Goal: Contribute content

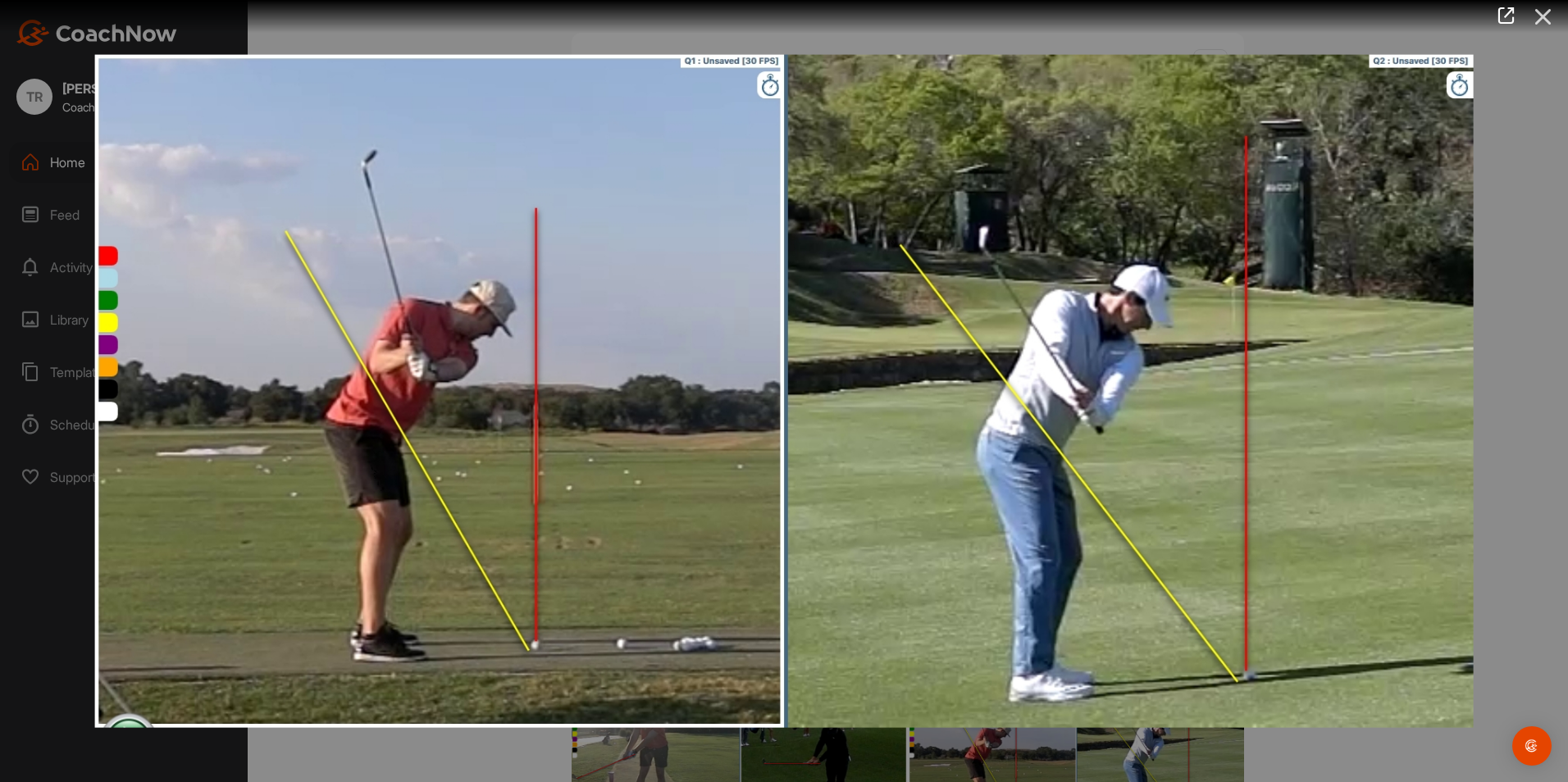
click at [1541, 13] on icon at bounding box center [1543, 17] width 38 height 30
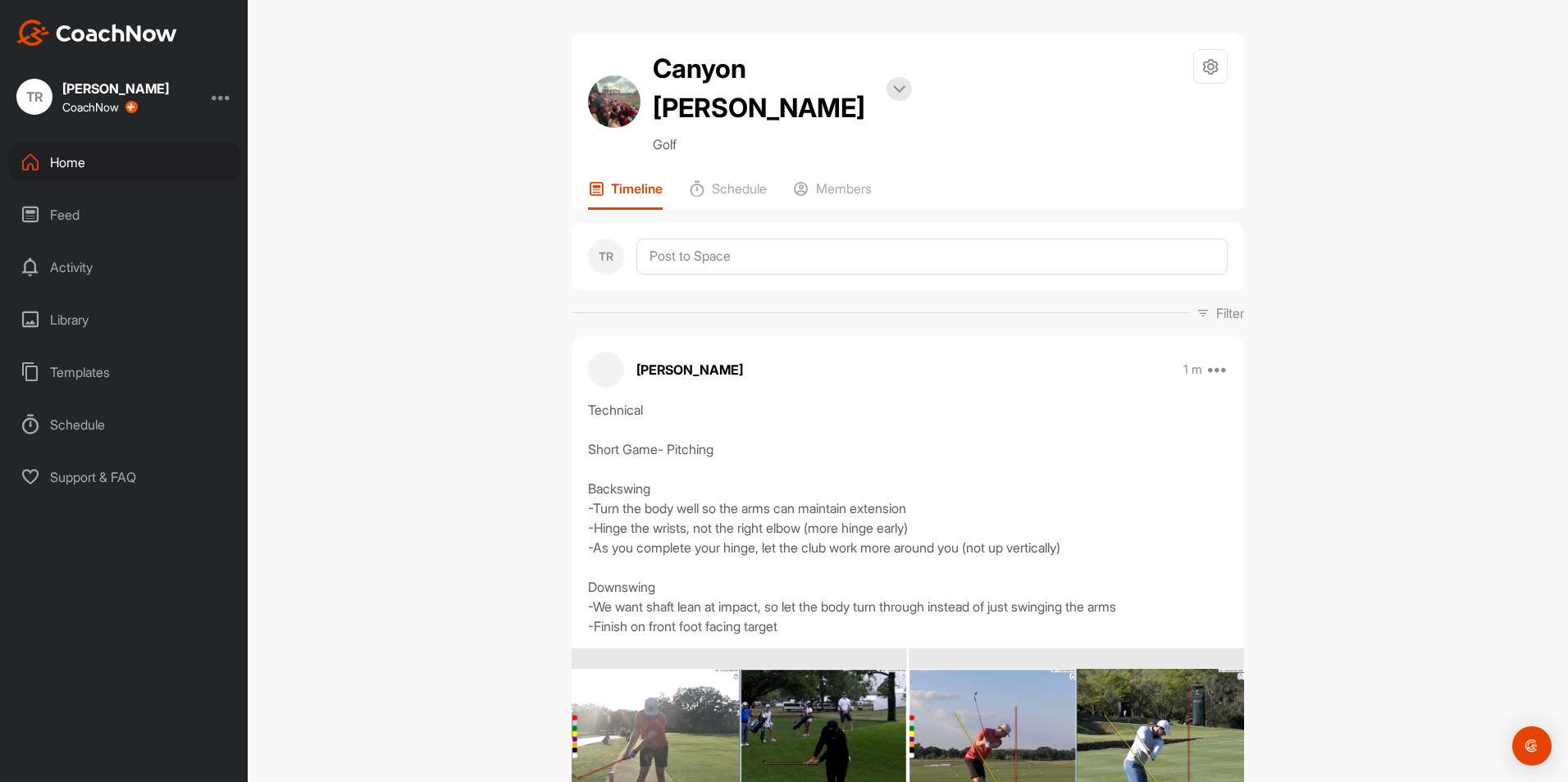
click at [445, 449] on div "Canyon [PERSON_NAME] Bookings Golf Space Settings Your Notifications Timeline S…" at bounding box center [908, 391] width 1321 height 782
click at [98, 164] on div "Home" at bounding box center [124, 162] width 231 height 41
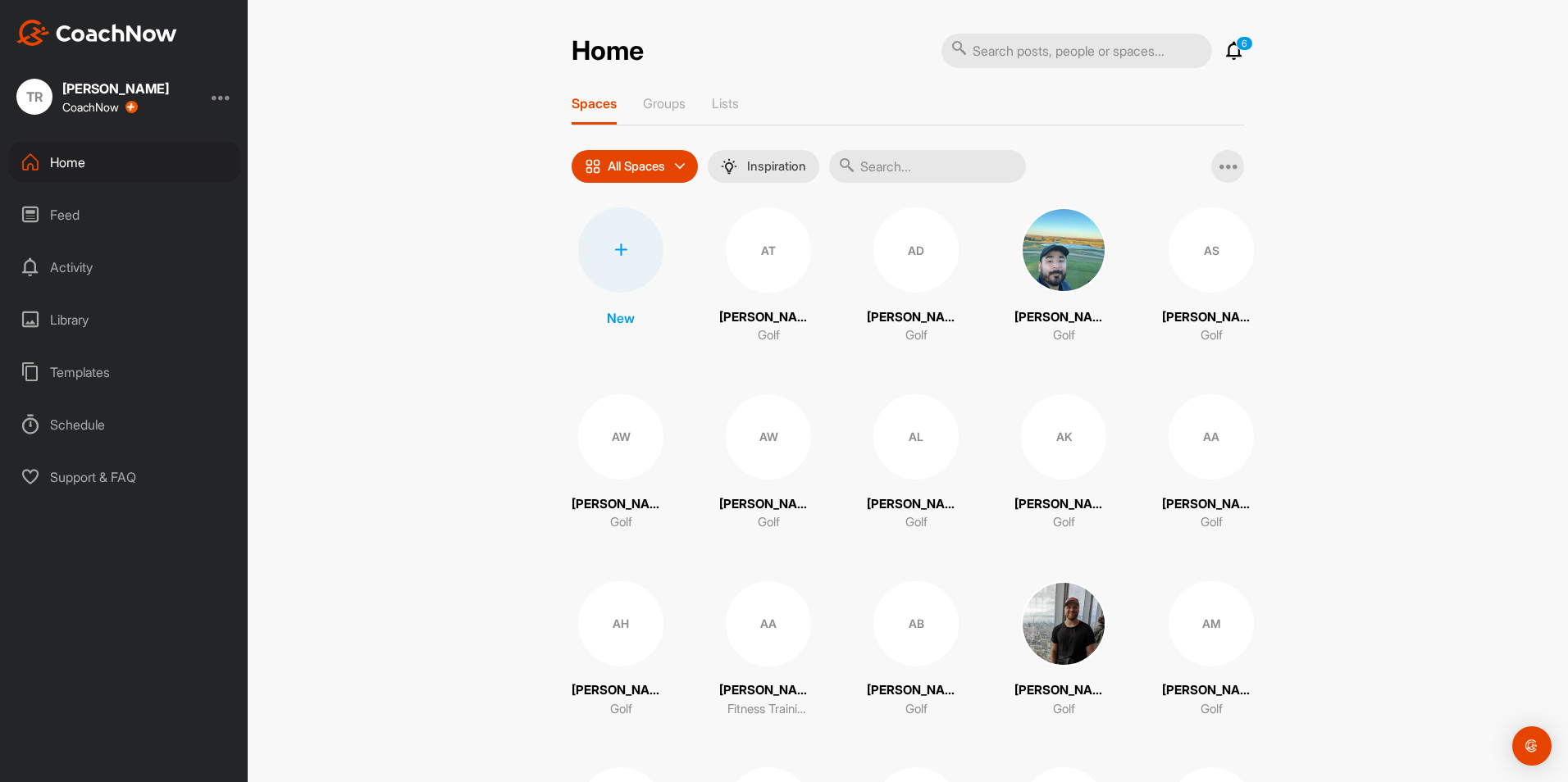
click at [936, 167] on input "text" at bounding box center [927, 166] width 197 height 33
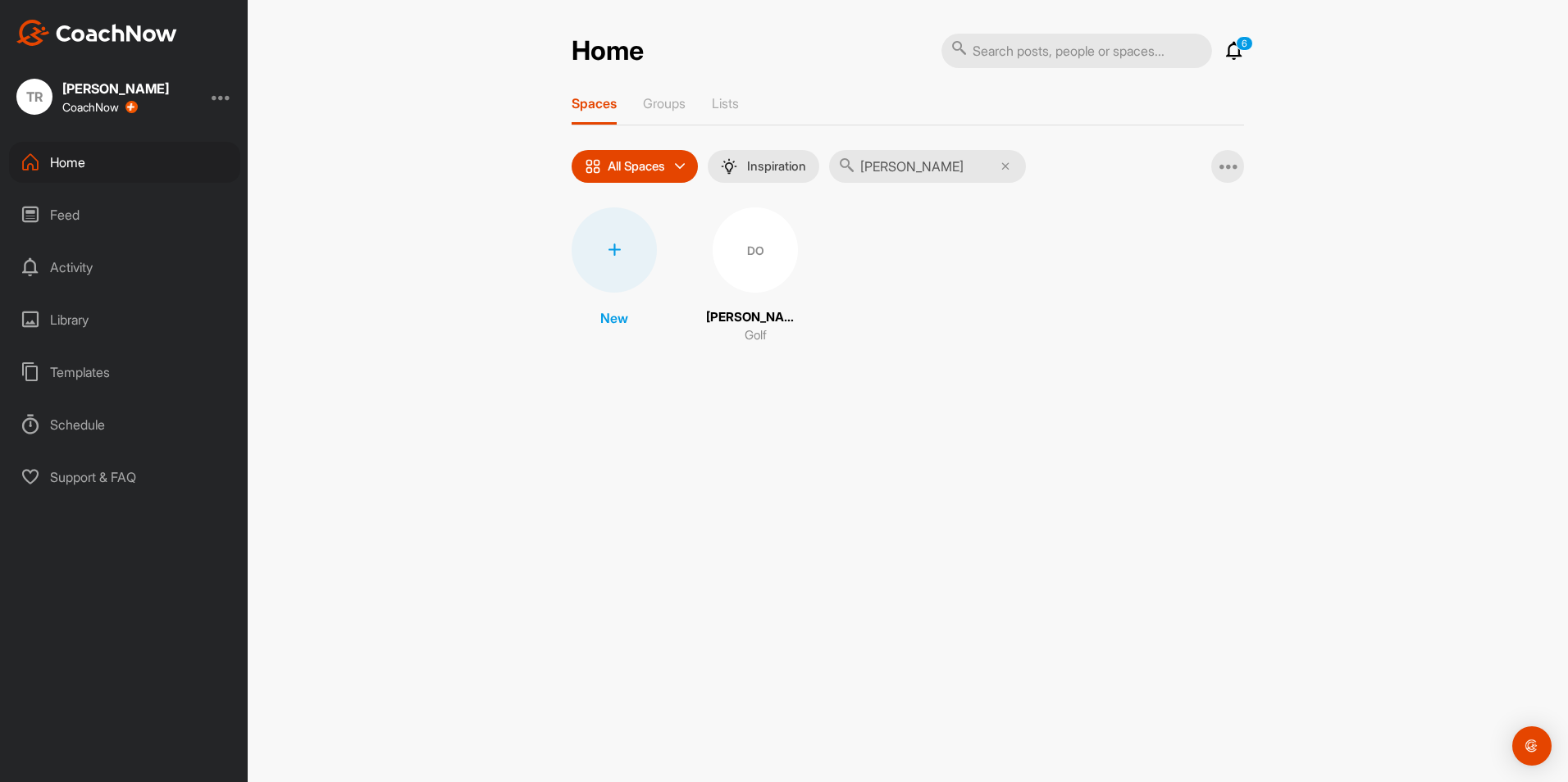
type input "[PERSON_NAME]"
click at [746, 269] on div "DO" at bounding box center [755, 250] width 86 height 86
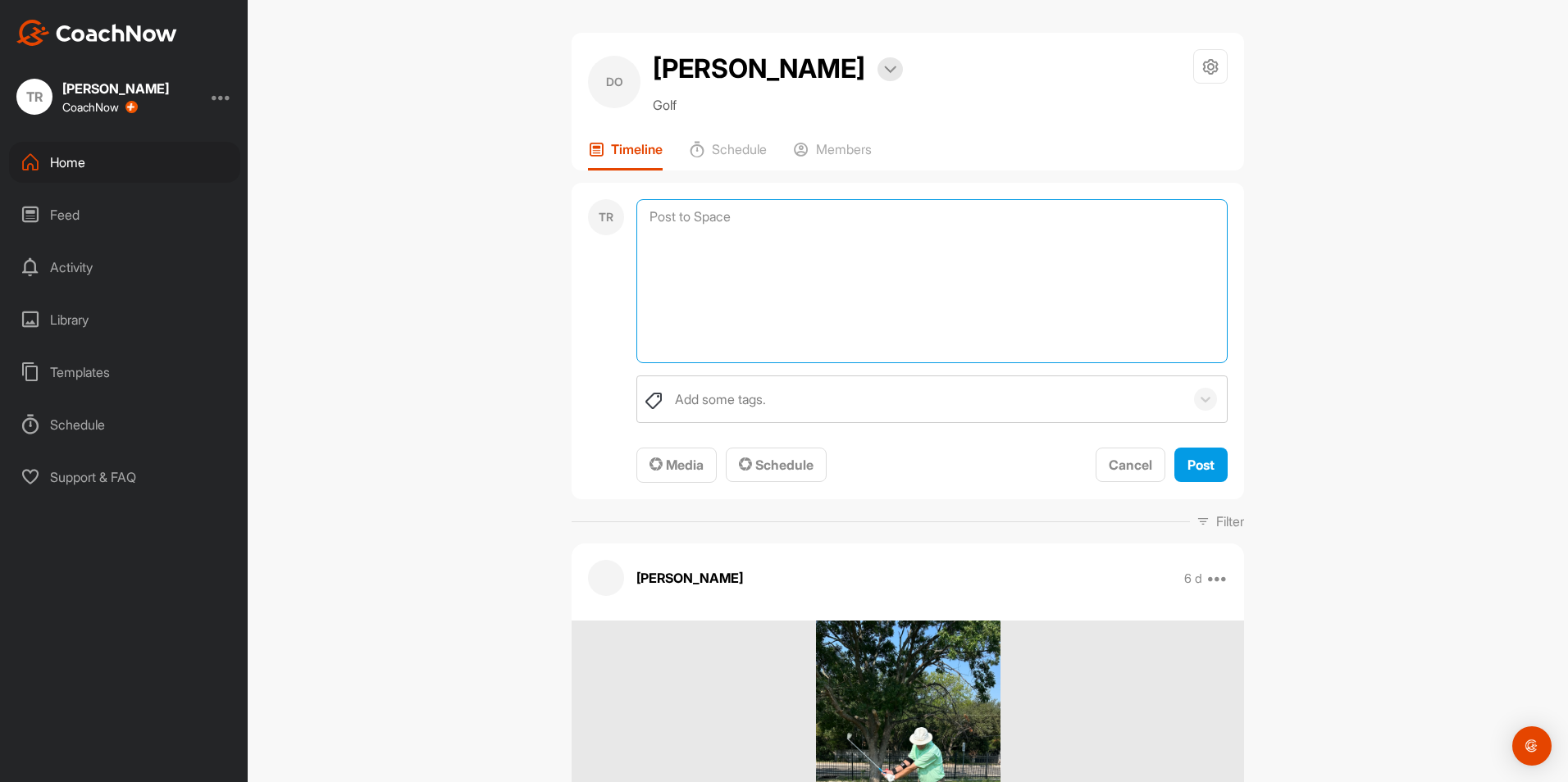
click at [753, 221] on textarea at bounding box center [932, 282] width 592 height 164
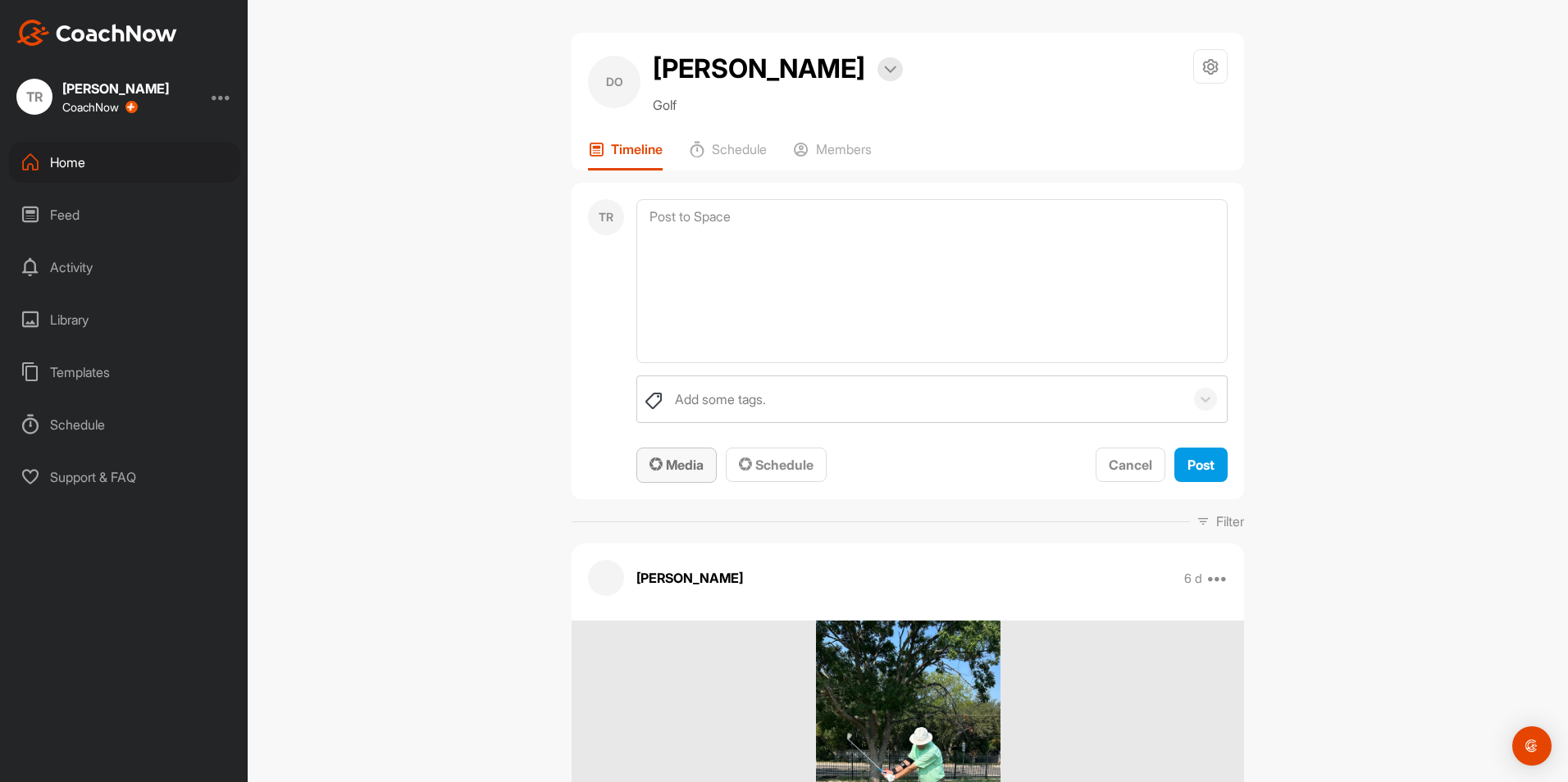
click at [689, 470] on span "Media" at bounding box center [676, 464] width 54 height 17
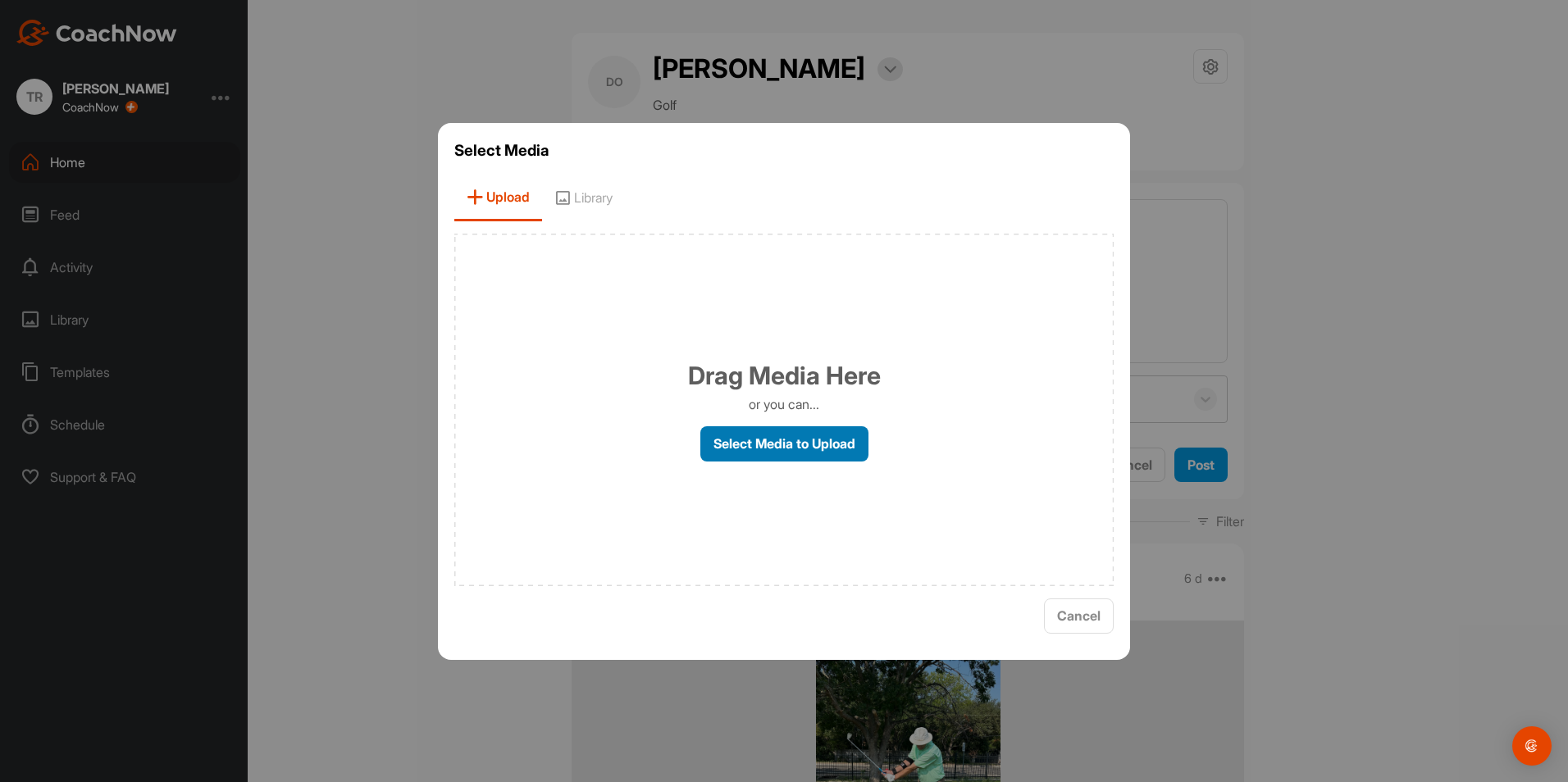
click at [830, 442] on label "Select Media to Upload" at bounding box center [784, 444] width 168 height 35
click at [0, 0] on input "Select Media to Upload" at bounding box center [0, 0] width 0 height 0
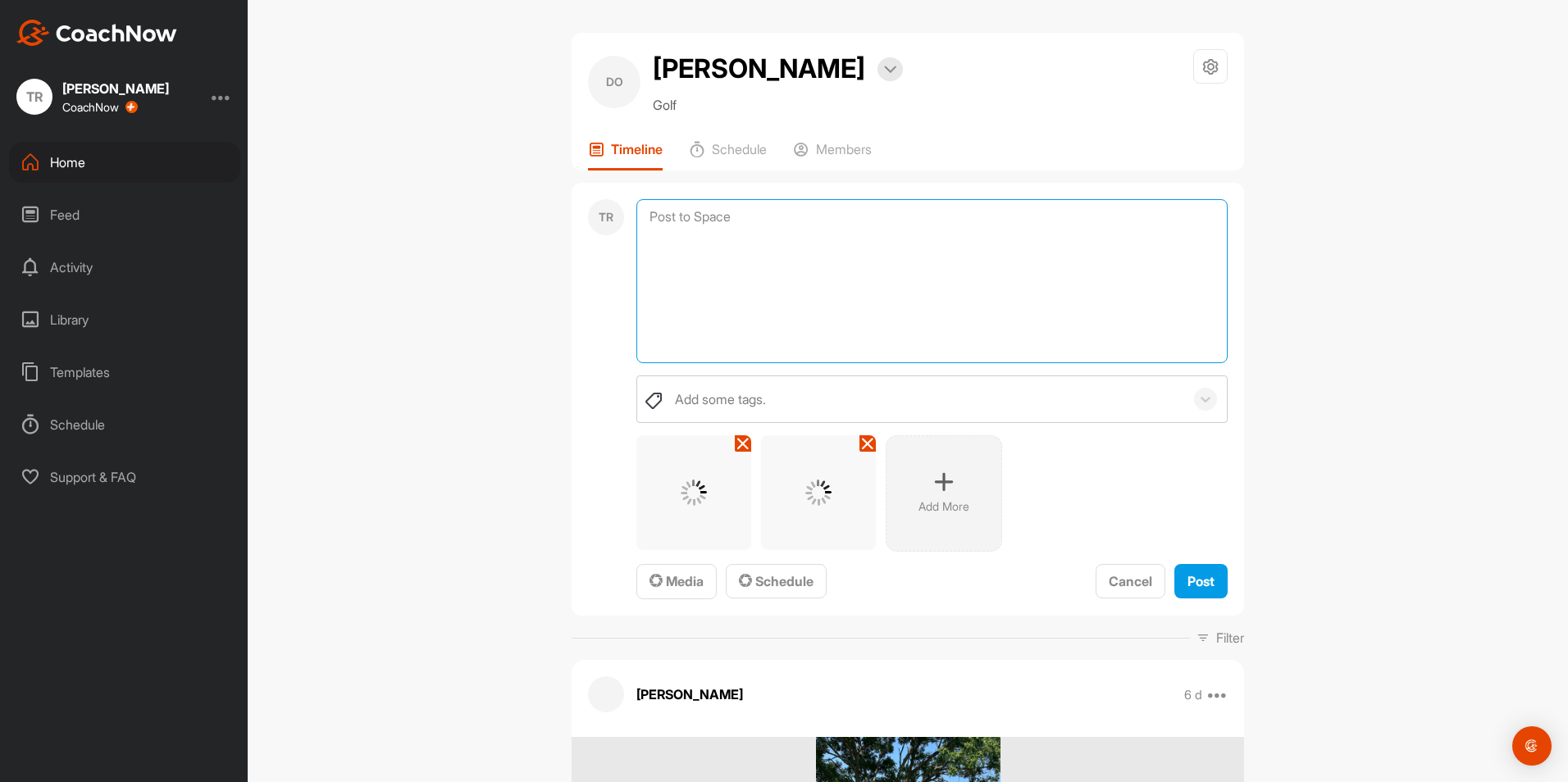
click at [729, 315] on textarea at bounding box center [932, 282] width 592 height 164
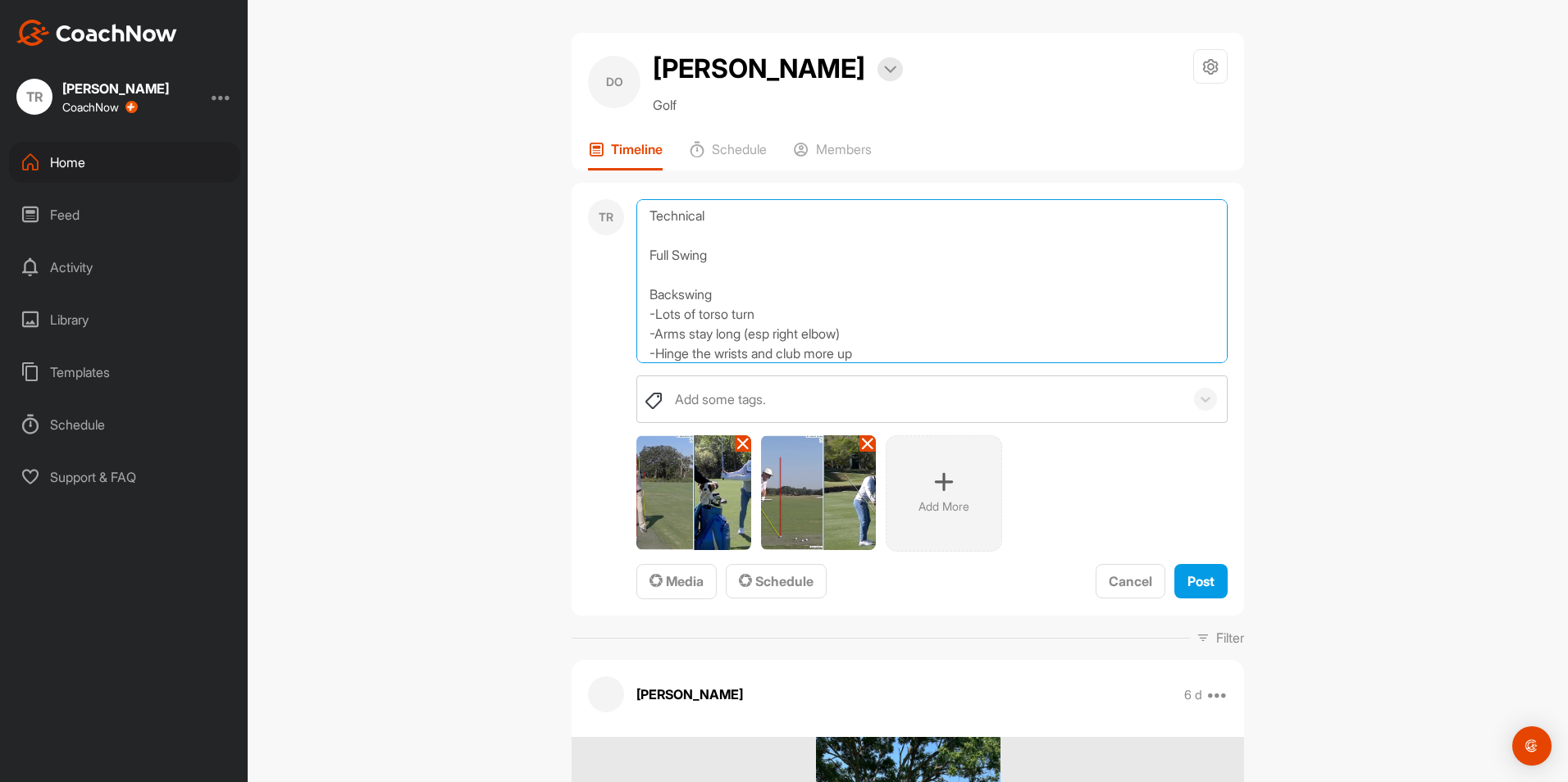
scroll to position [20, 0]
type textarea "Technical Full Swing Backswing -Lots of torso turn -Arms stay long (esp right e…"
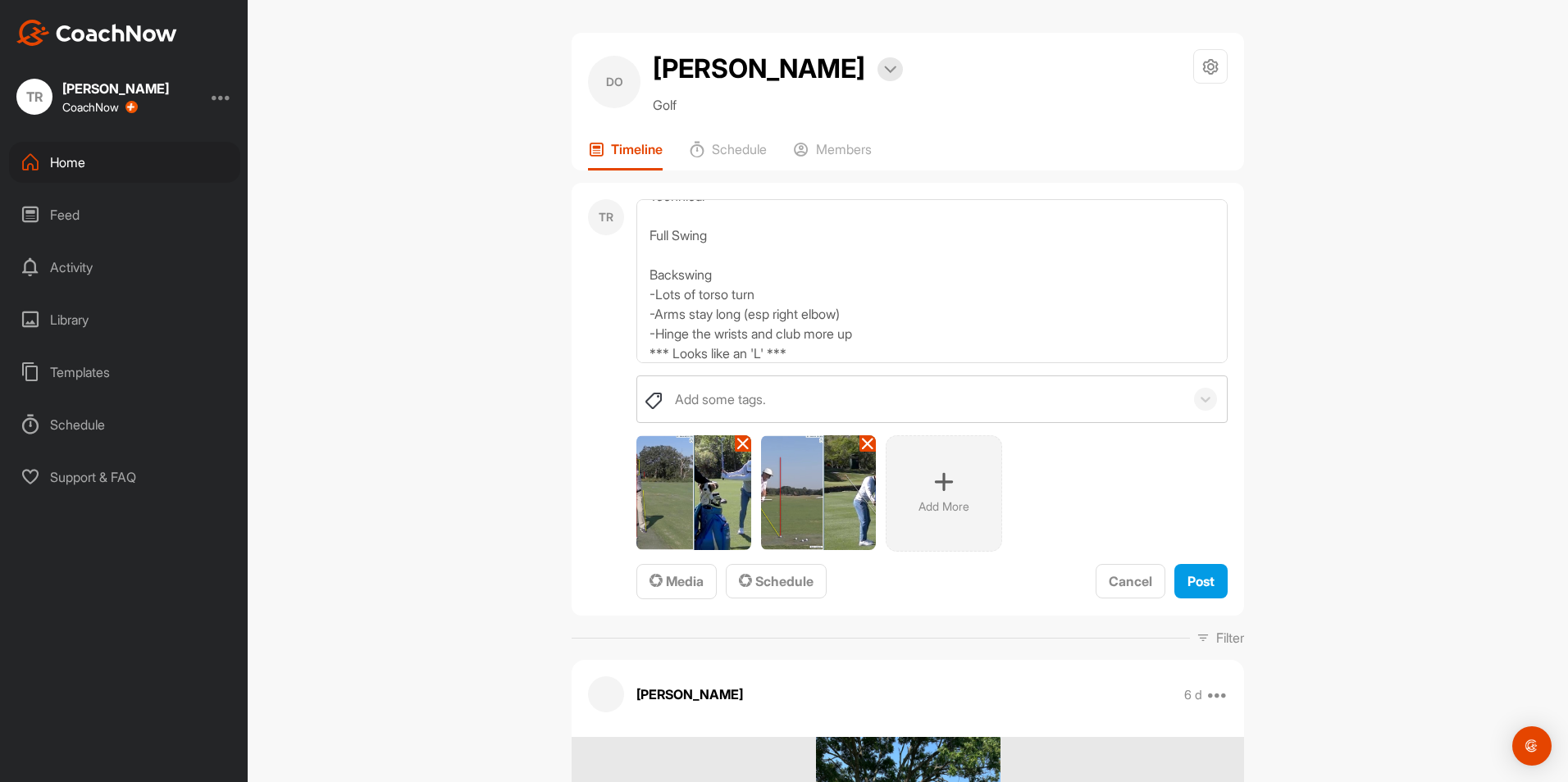
click at [1223, 582] on div "TR Technical Full Swing Backswing -Lots of torso turn -Arms stay long (esp righ…" at bounding box center [908, 399] width 673 height 433
click at [1199, 583] on span "Post" at bounding box center [1201, 581] width 27 height 17
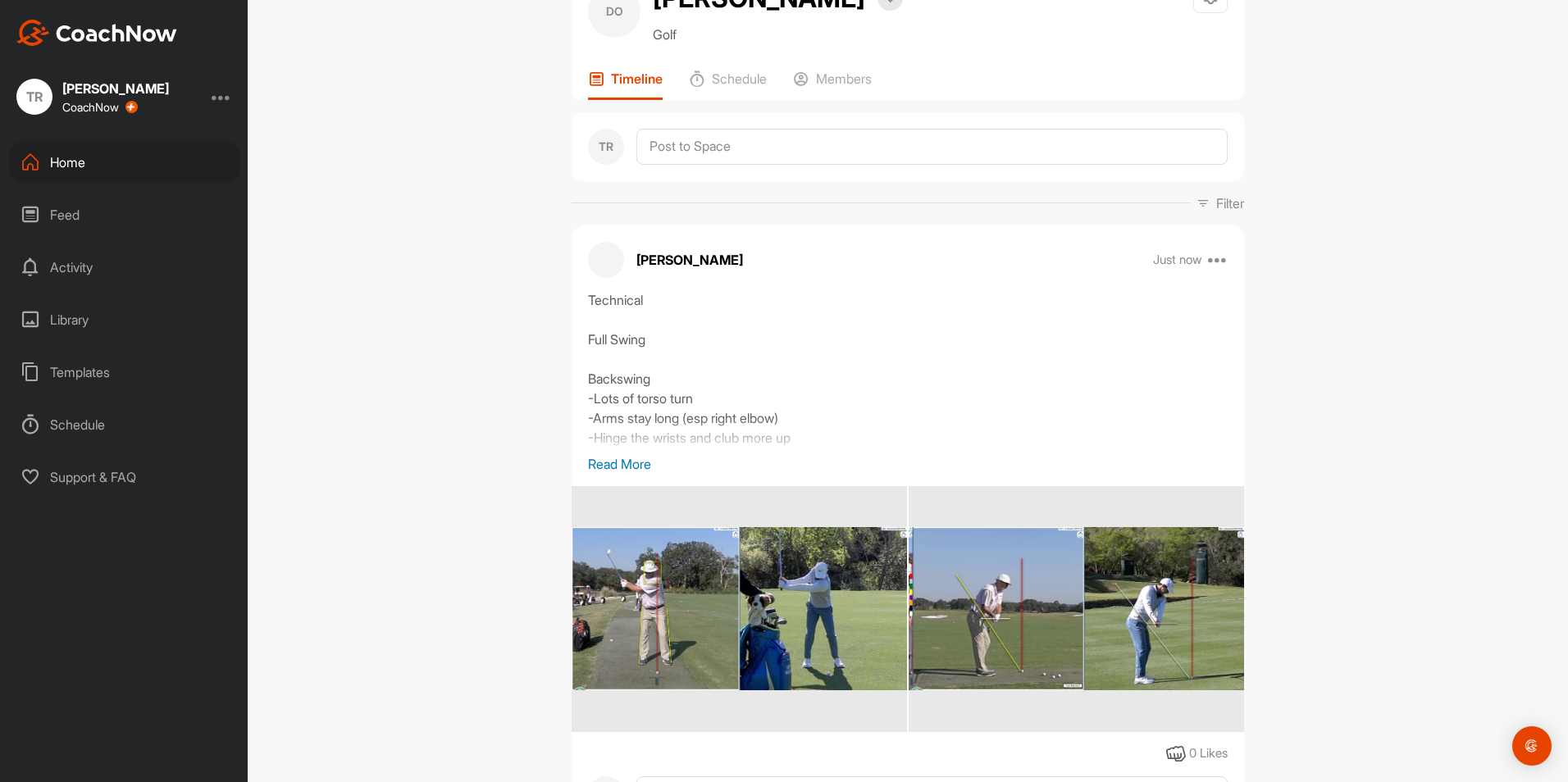
scroll to position [71, 0]
click at [715, 175] on div "TR" at bounding box center [908, 146] width 673 height 69
click at [737, 162] on textarea at bounding box center [932, 146] width 592 height 36
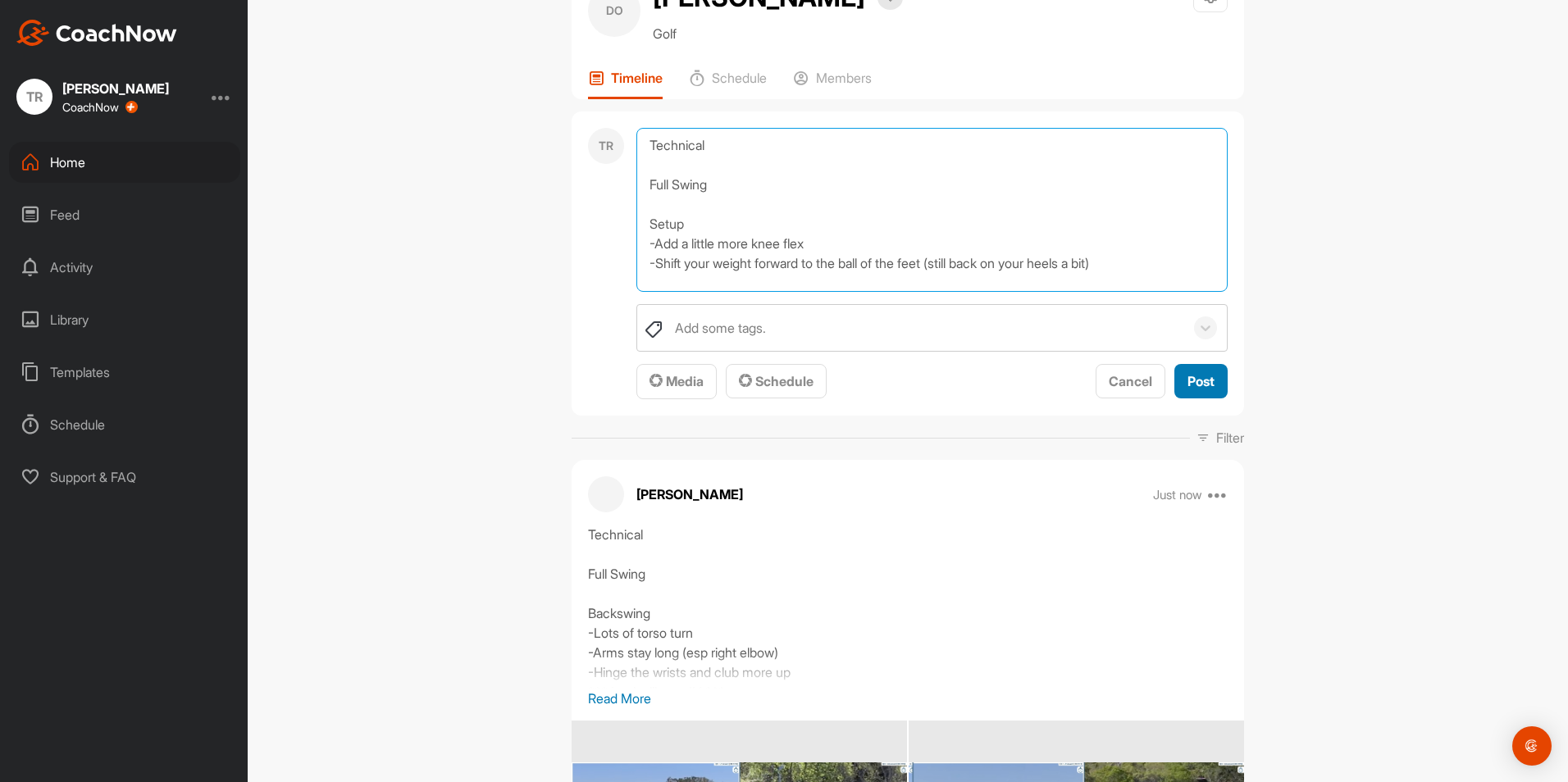
type textarea "Technical Full Swing Setup -Add a little more knee flex -Shift your weight forw…"
click at [1187, 383] on span "Post" at bounding box center [1201, 381] width 27 height 17
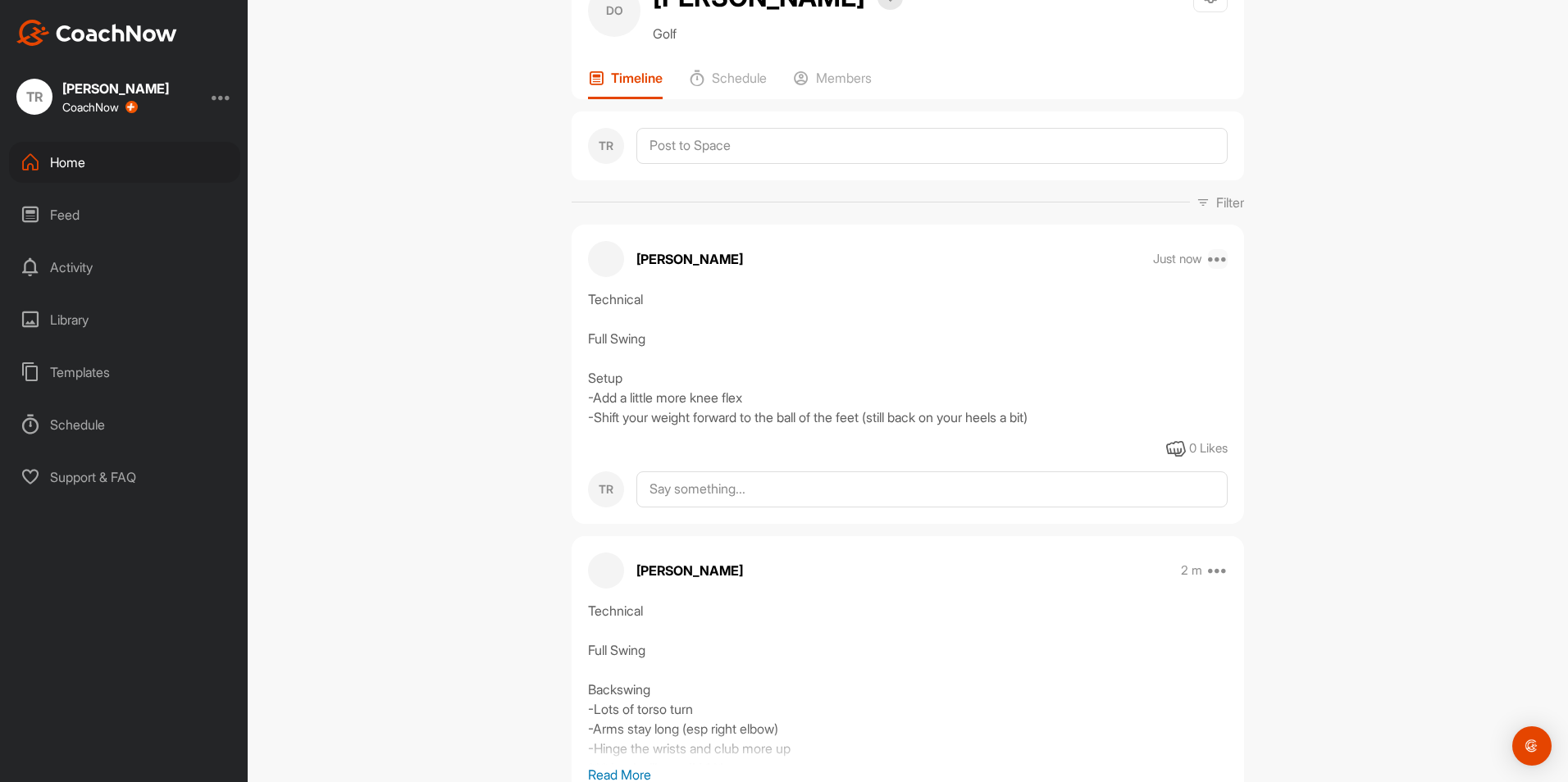
click at [1217, 259] on icon at bounding box center [1217, 259] width 19 height 19
click at [1066, 323] on button "Edit" at bounding box center [1117, 313] width 222 height 54
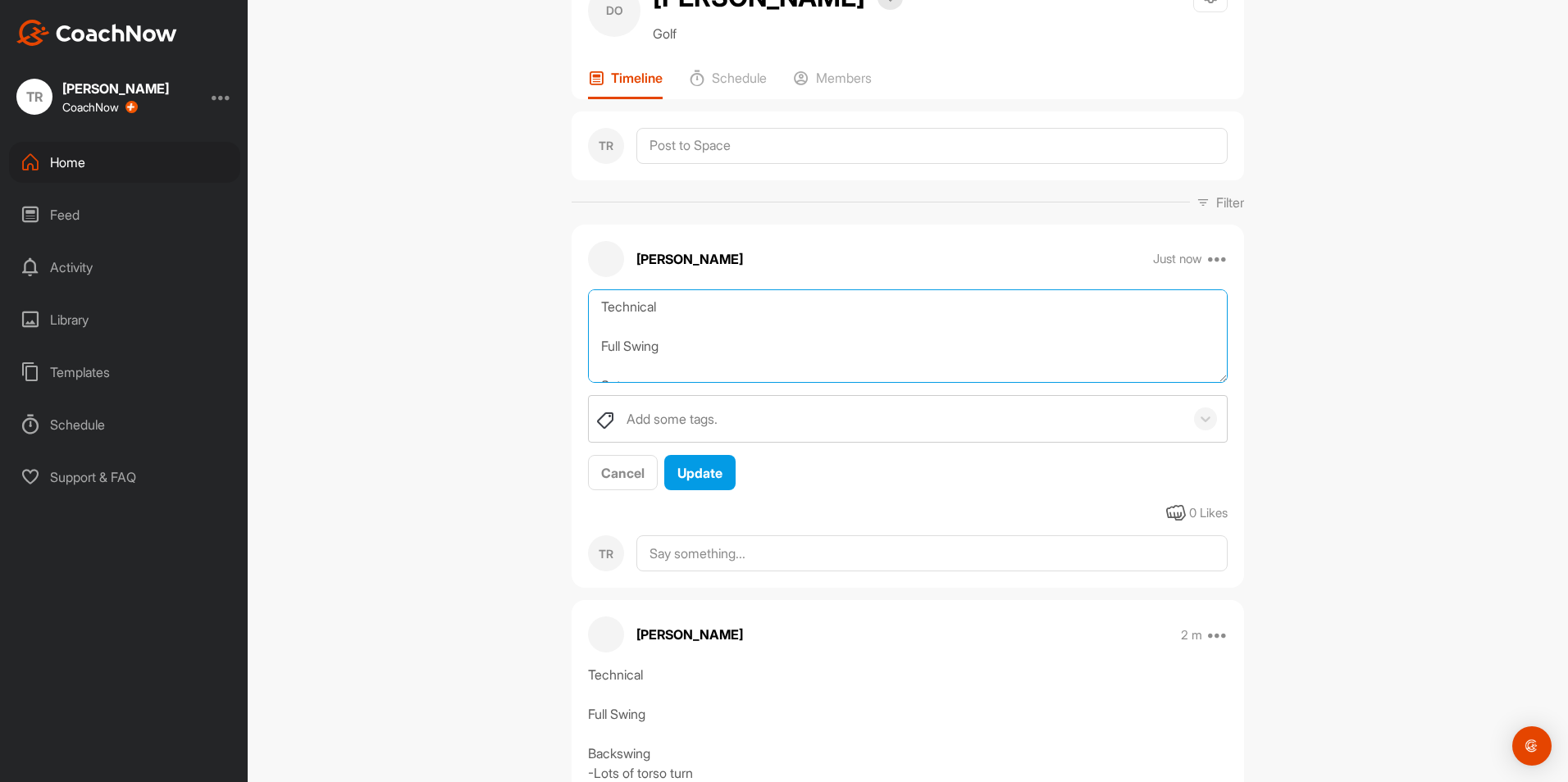
scroll to position [59, 0]
drag, startPoint x: 595, startPoint y: 301, endPoint x: 1098, endPoint y: 387, distance: 510.3
click at [1098, 387] on div "Technical Full Swing Setup -Add a little more knee flex -Shift your weight forw…" at bounding box center [908, 390] width 673 height 202
click at [631, 466] on span "Cancel" at bounding box center [622, 473] width 43 height 17
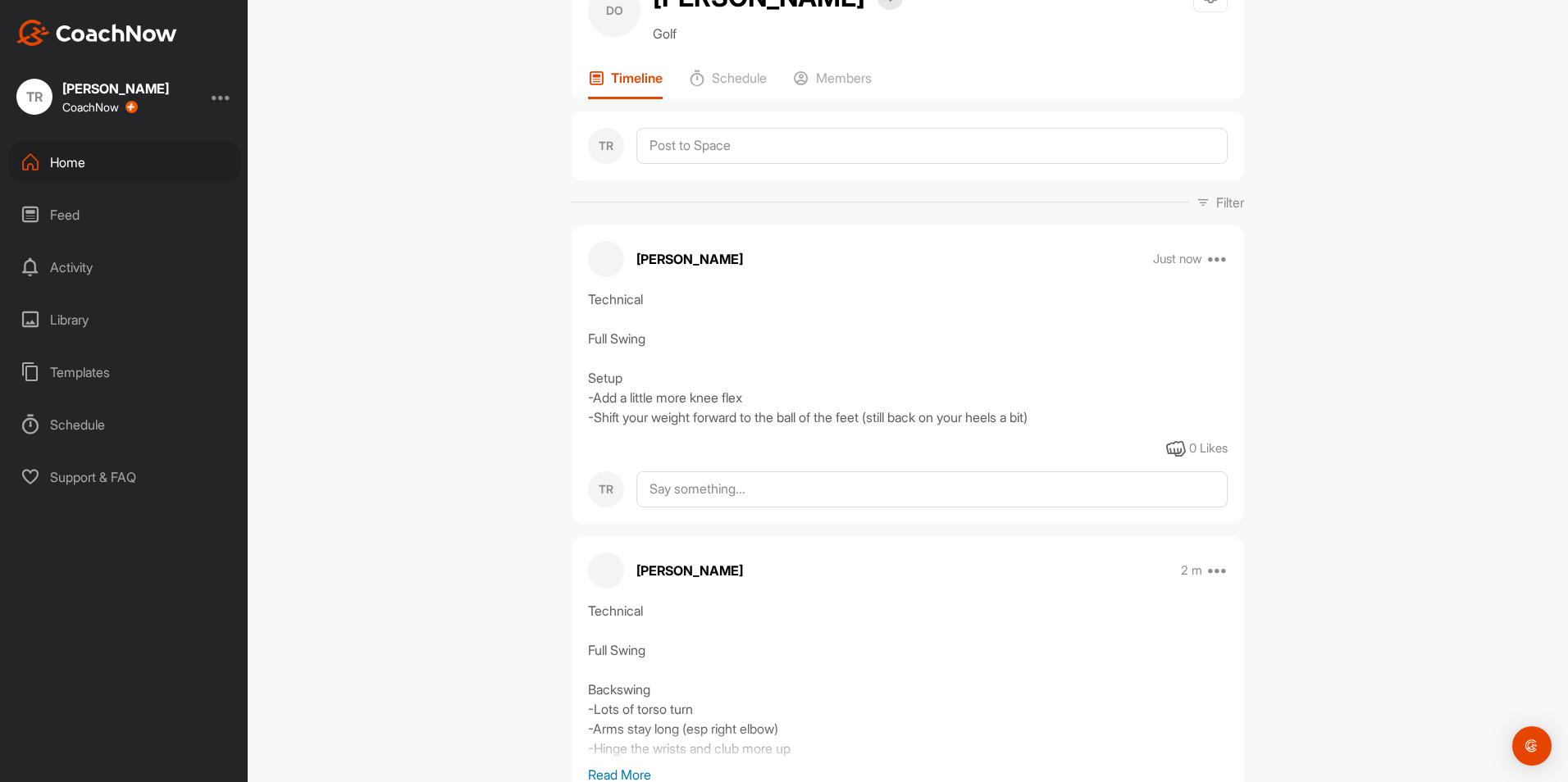
click at [1217, 271] on div "[PERSON_NAME] Just now Edit Edit Tags Pin to top Delete" at bounding box center [908, 259] width 673 height 36
click at [1216, 265] on icon at bounding box center [1217, 259] width 19 height 19
click at [1070, 469] on p "Delete" at bounding box center [1070, 475] width 36 height 18
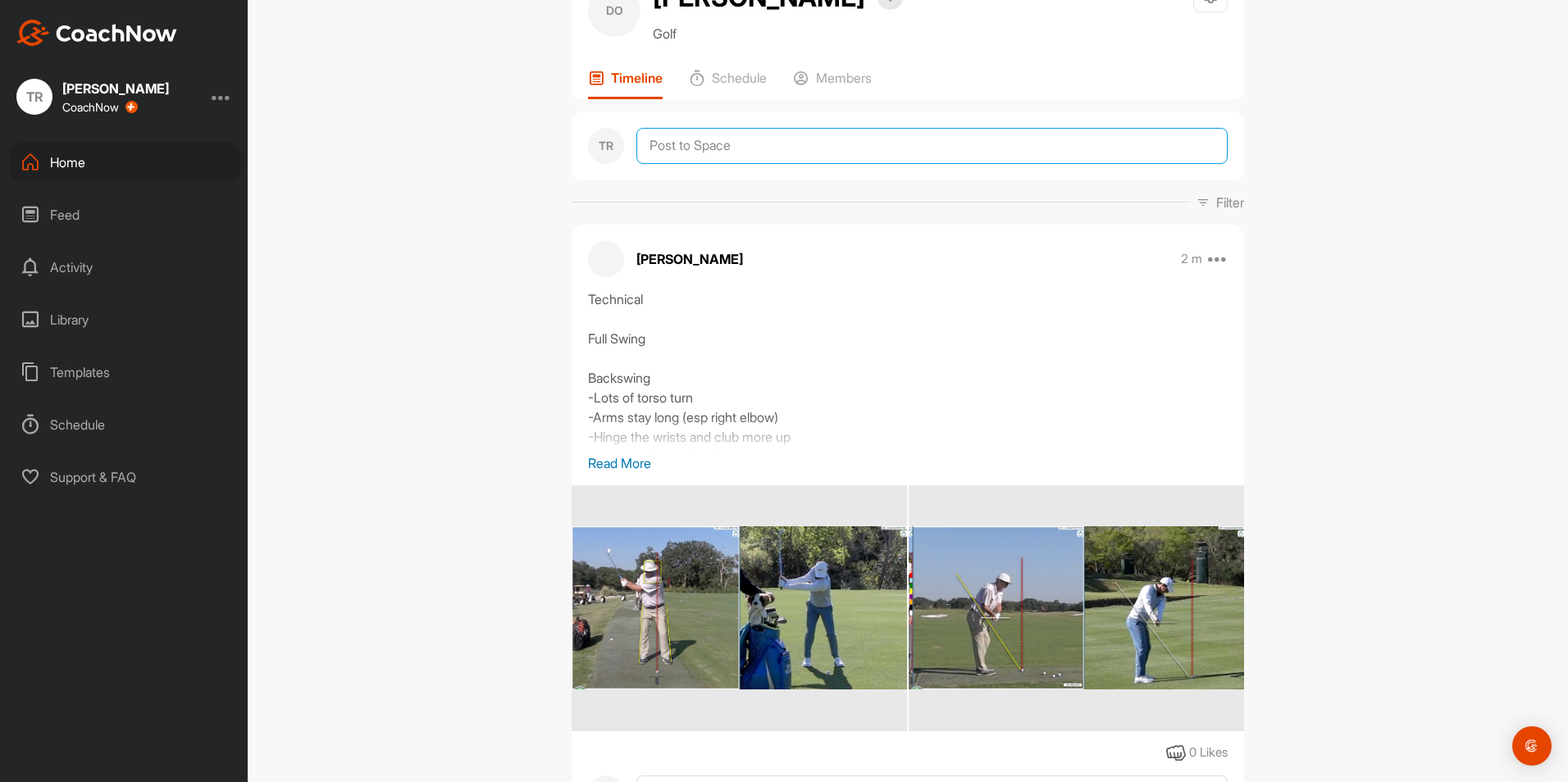
click at [687, 157] on textarea at bounding box center [932, 146] width 592 height 36
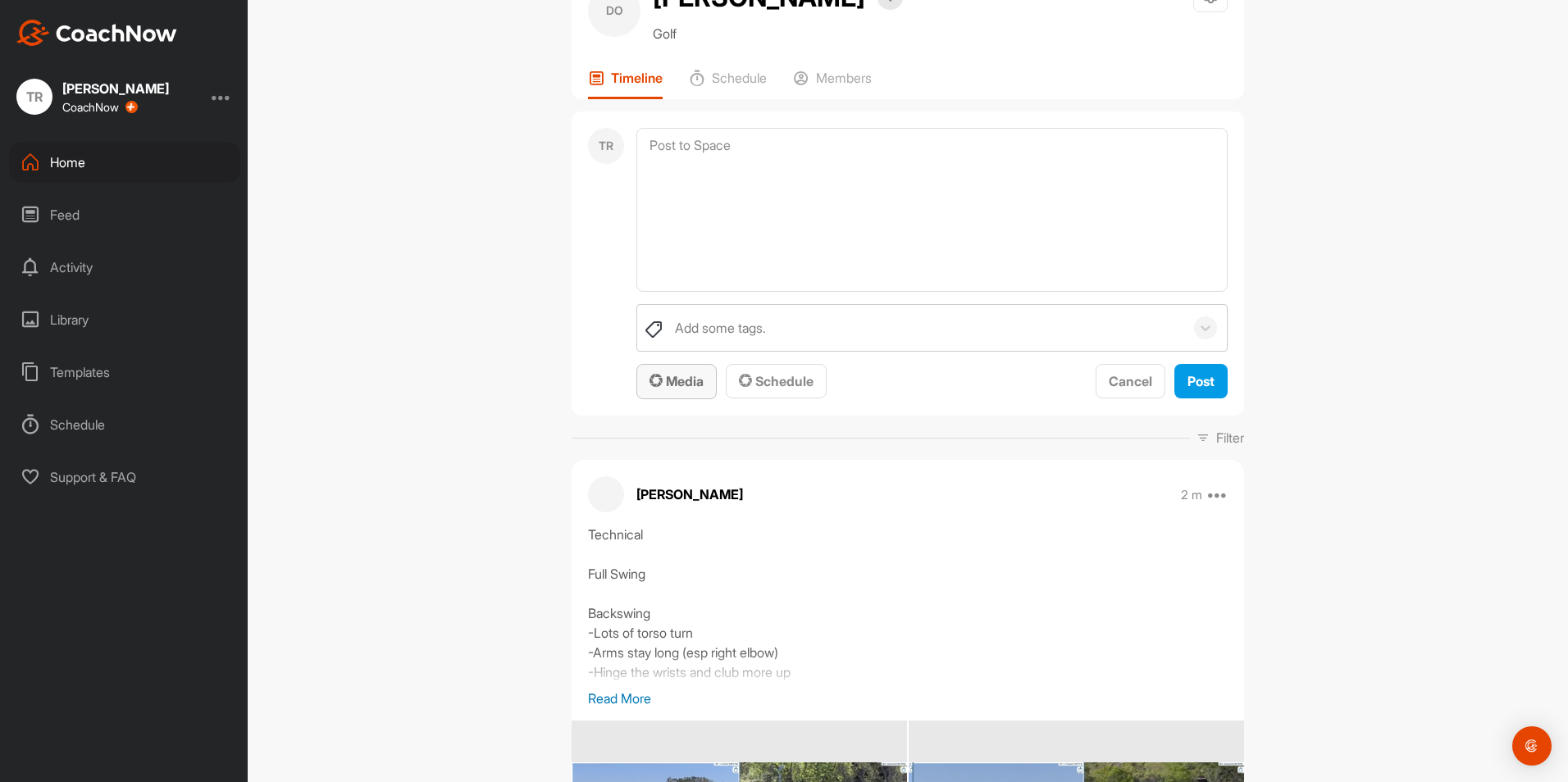
click at [692, 394] on button "Media" at bounding box center [676, 381] width 80 height 35
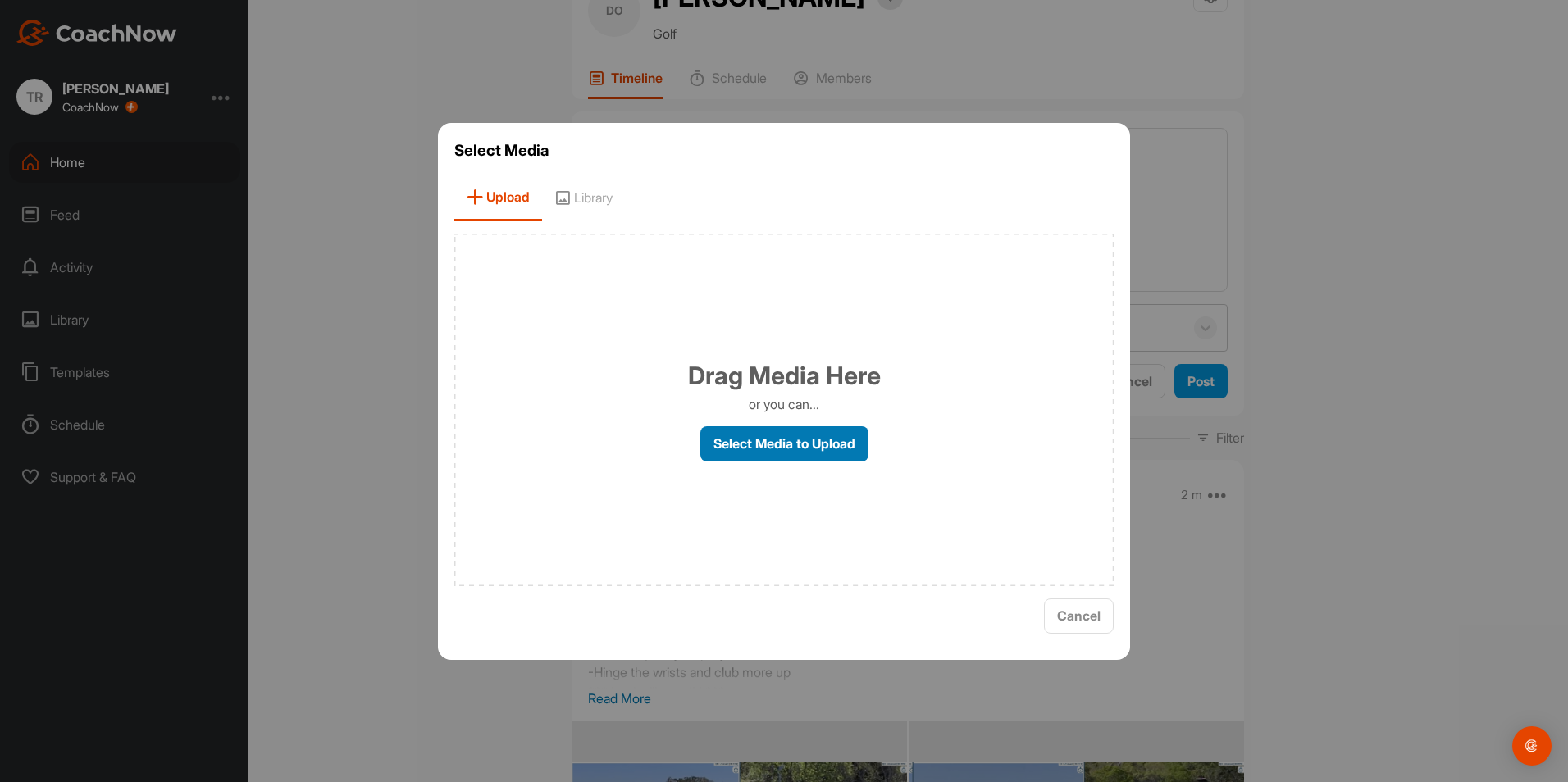
click at [775, 444] on label "Select Media to Upload" at bounding box center [784, 444] width 168 height 35
click at [0, 0] on input "Select Media to Upload" at bounding box center [0, 0] width 0 height 0
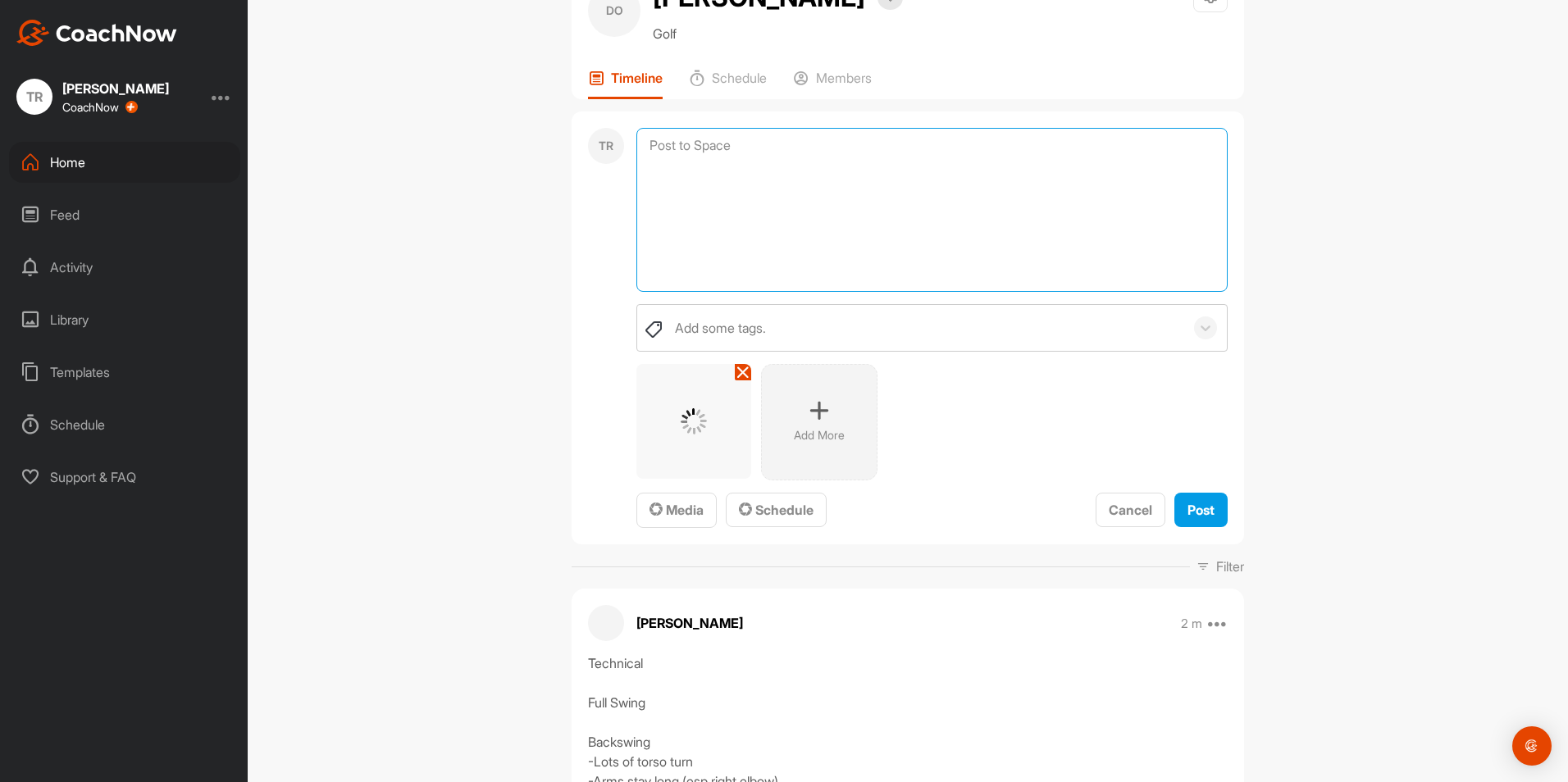
click at [984, 210] on textarea at bounding box center [932, 210] width 592 height 164
paste textarea "Technical Full Swing Setup -Add a little more knee flex -Shift your weight forw…"
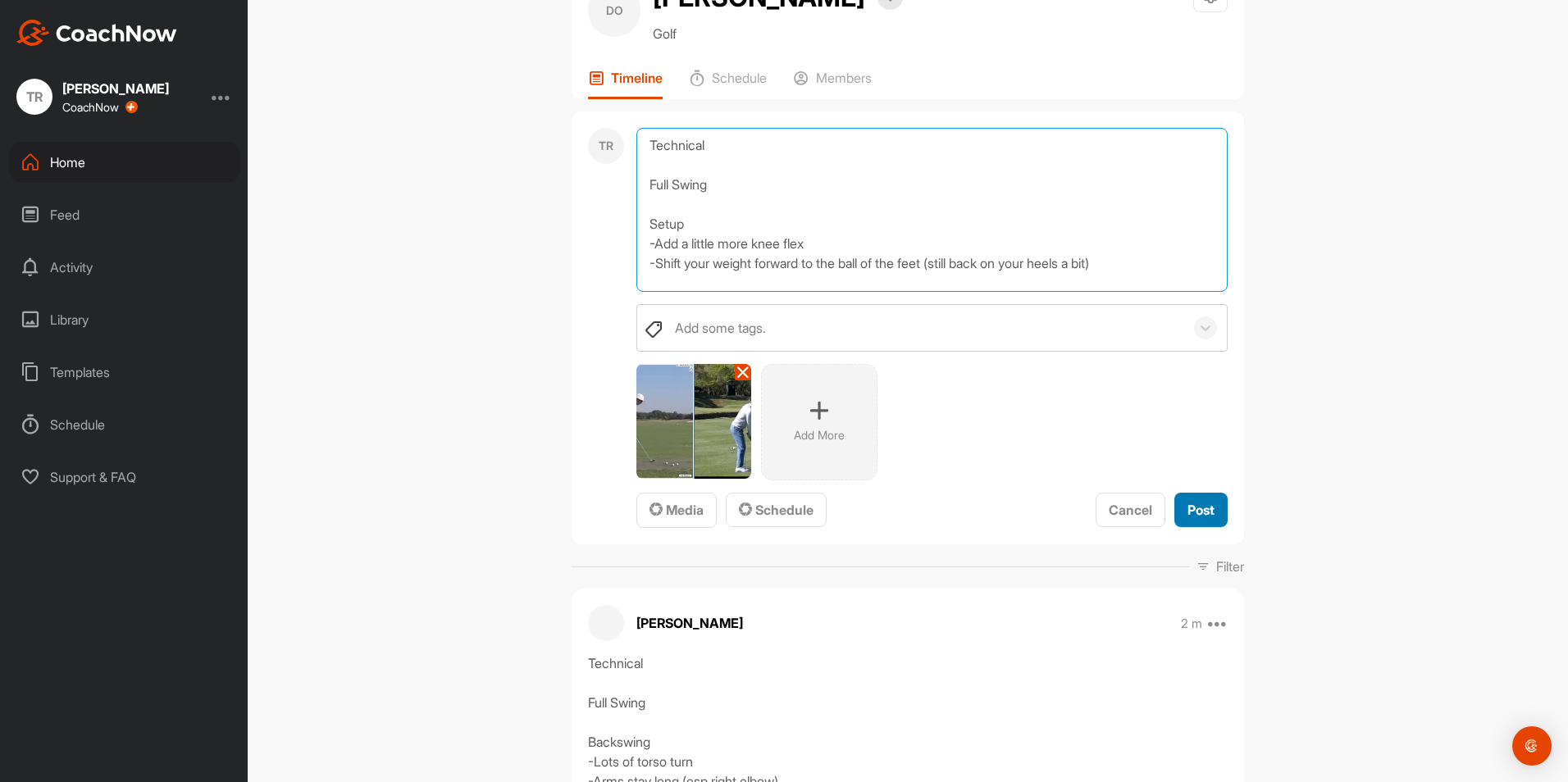
type textarea "Technical Full Swing Setup -Add a little more knee flex -Shift your weight forw…"
click at [1202, 515] on span "Post" at bounding box center [1201, 510] width 27 height 17
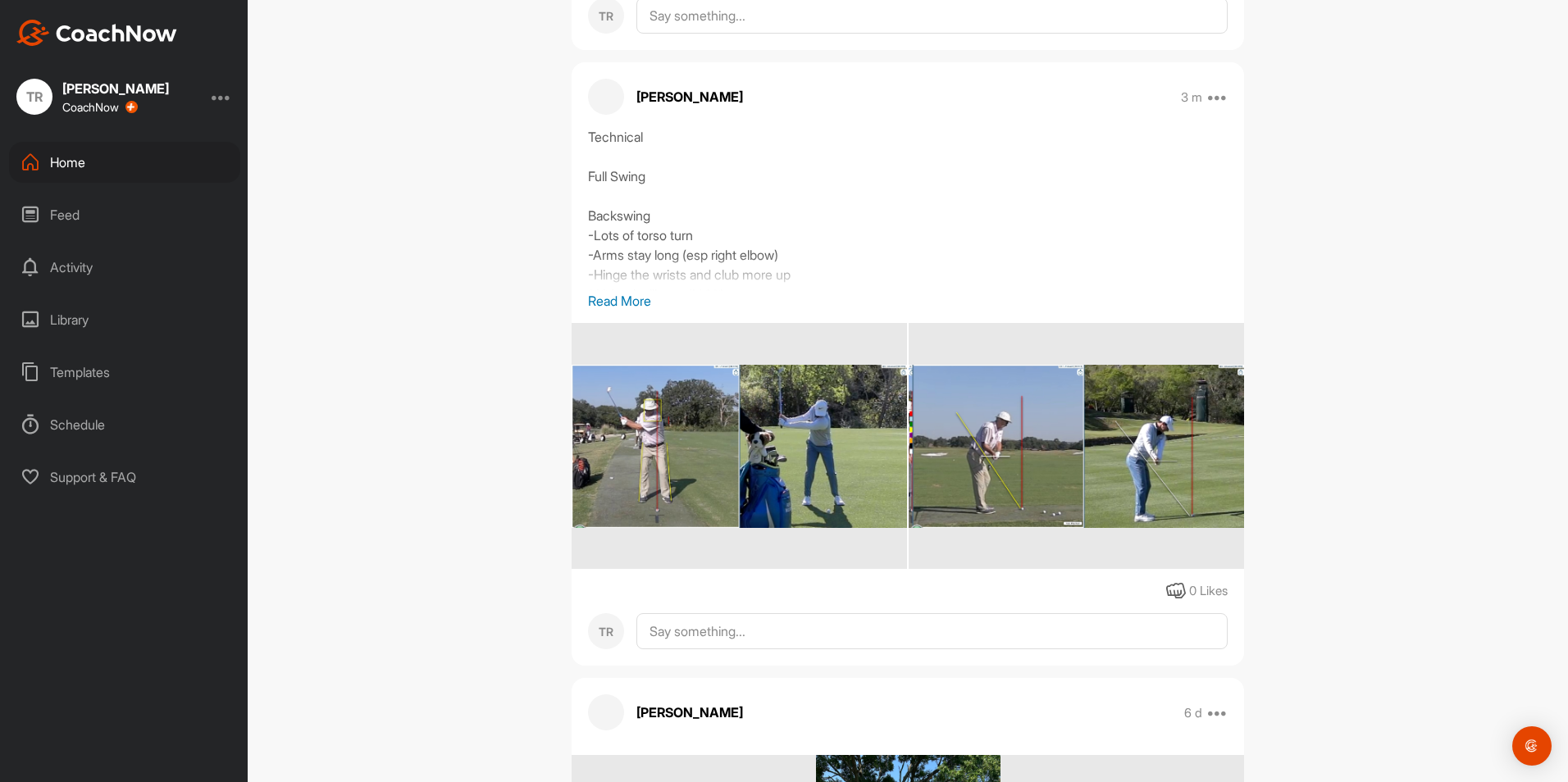
scroll to position [887, 0]
